Goal: Task Accomplishment & Management: Manage account settings

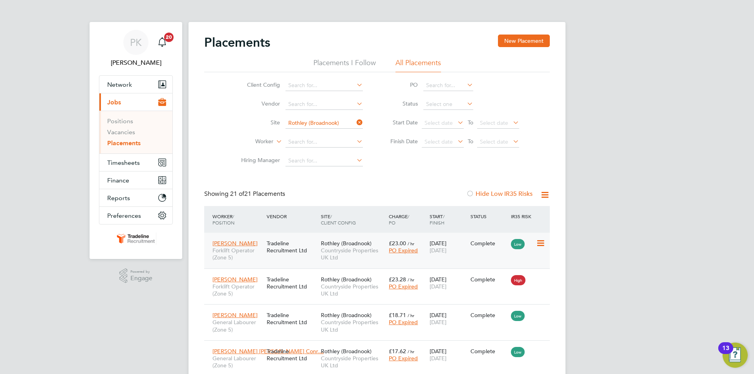
click at [538, 246] on icon at bounding box center [540, 243] width 8 height 9
click at [476, 259] on div "Todd Mitchell Forklift Operator (Zone 5) Tradeline Recruitment Ltd Rothley (Bro…" at bounding box center [376, 251] width 345 height 36
